Goal: Communication & Community: Share content

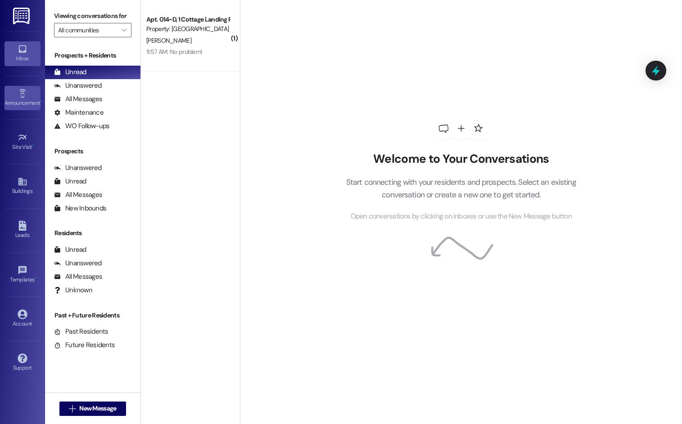
click at [21, 99] on div "Announcement •" at bounding box center [22, 103] width 45 height 9
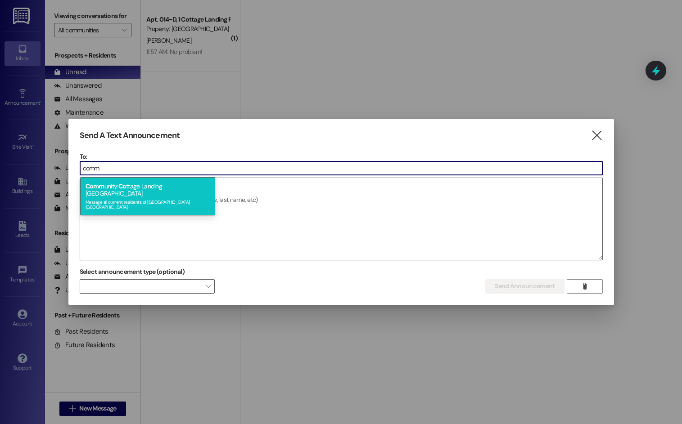
type input "comm"
click at [166, 186] on div "Comm unity: Co ttage Landing [GEOGRAPHIC_DATA] Message all current residents of…" at bounding box center [147, 196] width 135 height 38
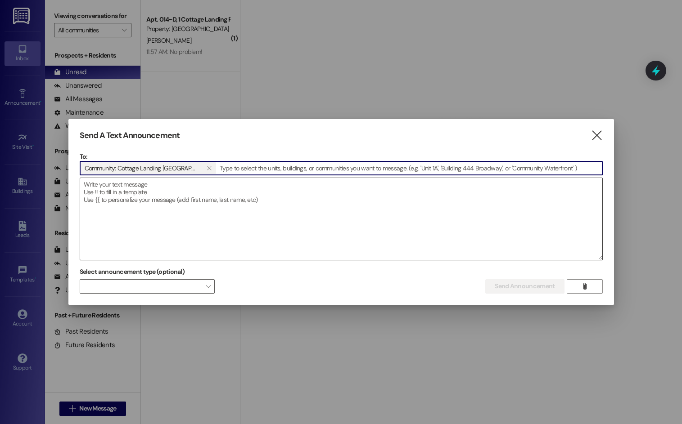
click at [155, 187] on textarea at bounding box center [341, 219] width 522 height 82
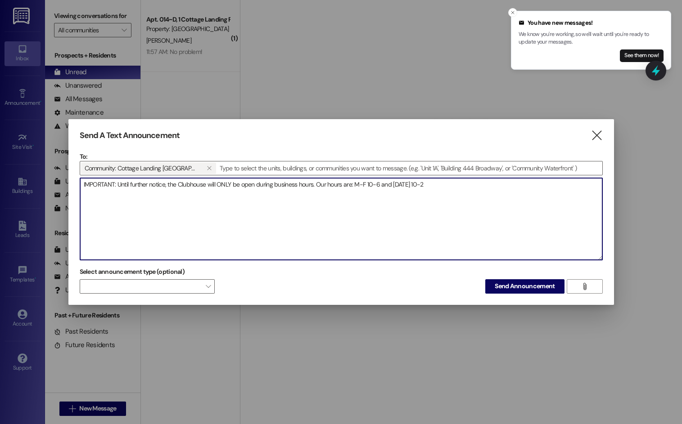
click at [357, 184] on textarea "IMPORTANT: Until further notice, the Clubhouse will ONLY be open during busines…" at bounding box center [341, 219] width 522 height 82
click at [382, 182] on textarea "IMPORTANT: Until further notice, the Clubhouse will ONLY be open during busines…" at bounding box center [341, 219] width 522 height 82
click at [515, 187] on textarea "IMPORTANT: Until further notice, the Clubhouse will ONLY be open during busines…" at bounding box center [341, 219] width 522 height 82
click at [129, 192] on textarea "IMPORTANT: Until further notice, the Clubhouse will ONLY be open during busines…" at bounding box center [341, 219] width 522 height 82
click at [121, 193] on textarea "IMPORTANT: Until further notice, the Clubhouse will ONLY be open during busines…" at bounding box center [341, 219] width 522 height 82
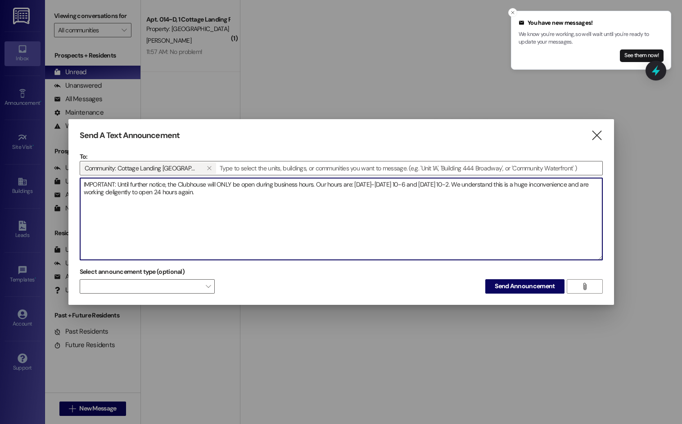
click at [192, 193] on textarea "IMPORTANT: Until further notice, the Clubhouse will ONLY be open during busines…" at bounding box center [341, 219] width 522 height 82
click at [111, 192] on textarea "IMPORTANT: Until further notice, the Clubhouse will ONLY be open during busines…" at bounding box center [341, 219] width 522 height 82
click at [261, 197] on textarea "IMPORTANT: Until further notice, the Clubhouse will ONLY be open during busines…" at bounding box center [341, 219] width 522 height 82
type textarea "IMPORTANT: Until further notice, the Clubhouse will ONLY be open during busines…"
click at [543, 290] on span "Send Announcement" at bounding box center [525, 286] width 60 height 9
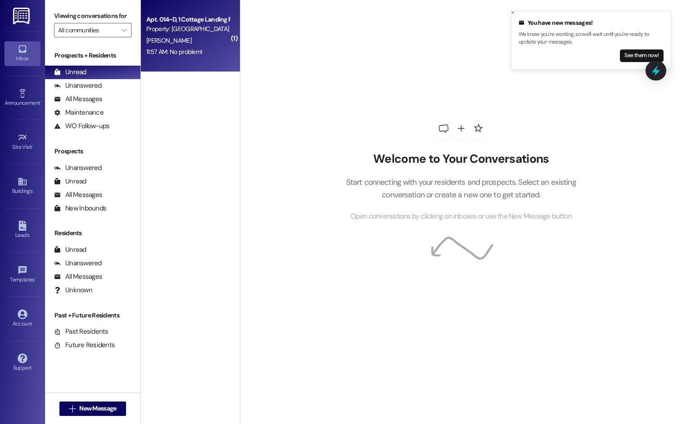
click at [184, 33] on div "Property: [GEOGRAPHIC_DATA] [GEOGRAPHIC_DATA]" at bounding box center [187, 28] width 83 height 9
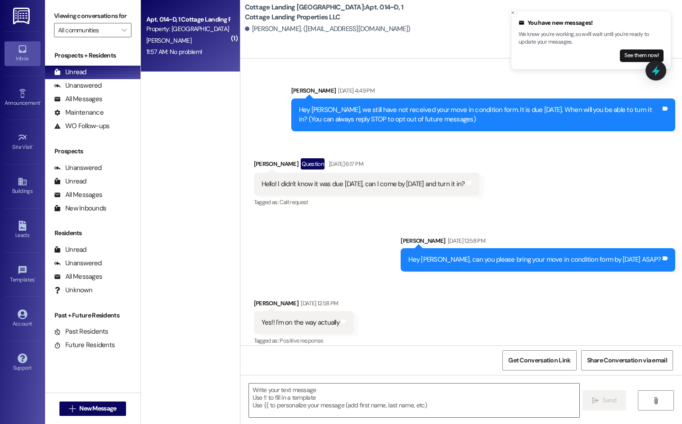
scroll to position [10864, 0]
